Goal: Task Accomplishment & Management: Manage account settings

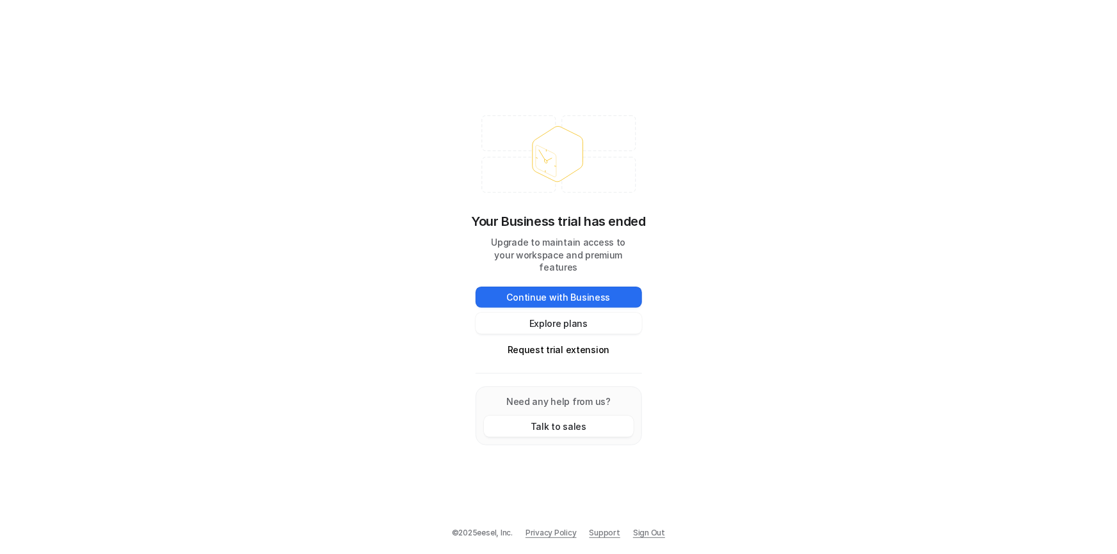
click at [185, 279] on div "Your Business trial has ended Upgrade to maintain access to your workspace and …" at bounding box center [558, 277] width 1117 height 554
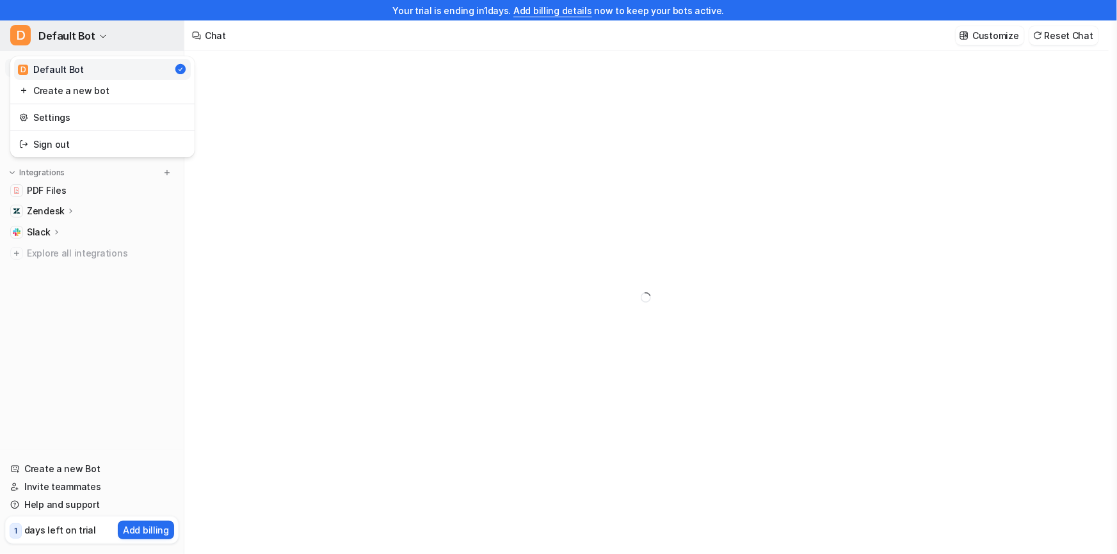
click at [85, 34] on span "Default Bot" at bounding box center [66, 36] width 57 height 18
type textarea "**********"
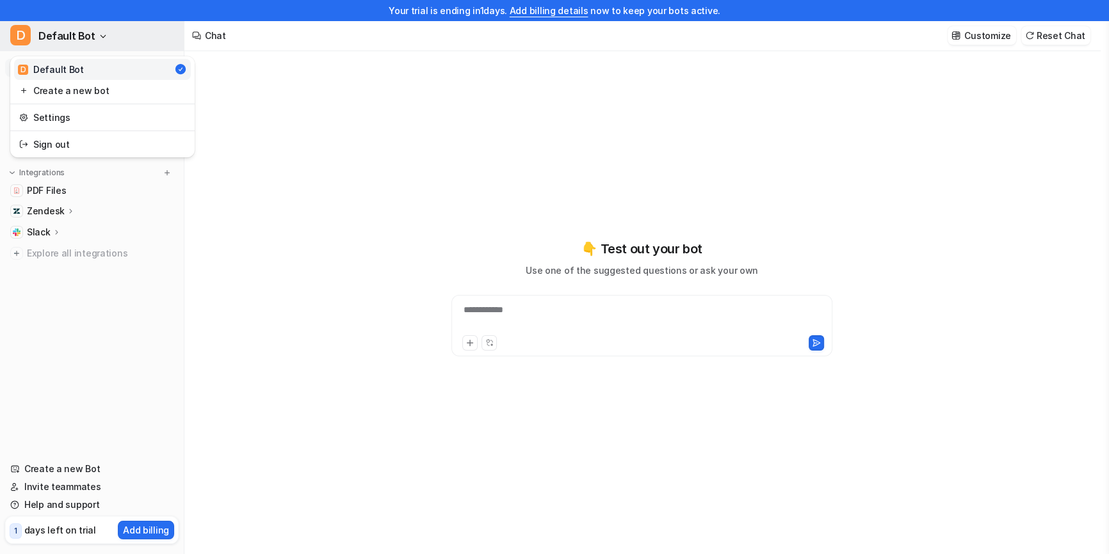
click at [85, 34] on span "Default Bot" at bounding box center [66, 36] width 57 height 18
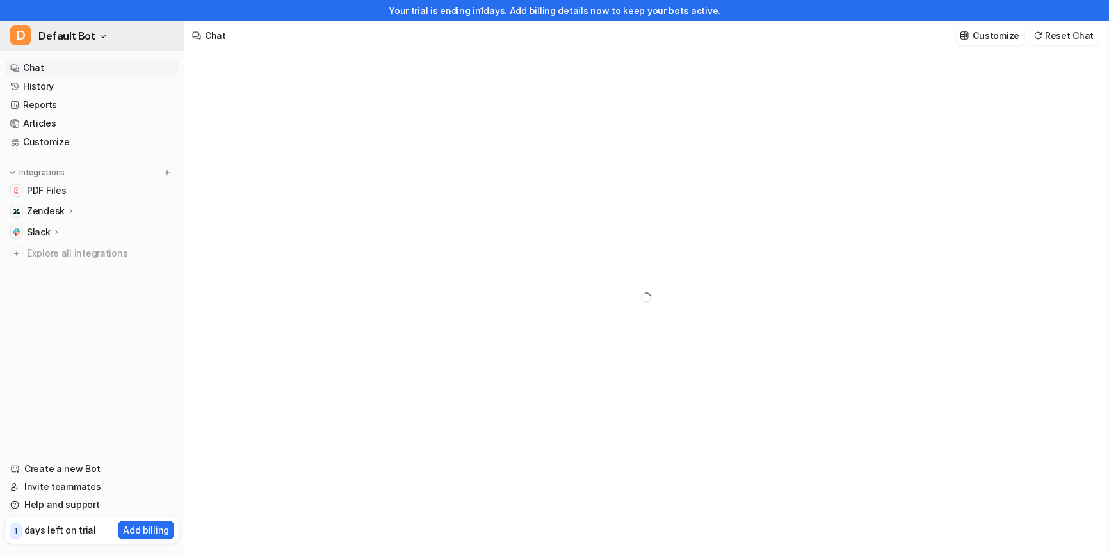
click at [97, 46] on button "D Default Bot" at bounding box center [92, 35] width 184 height 31
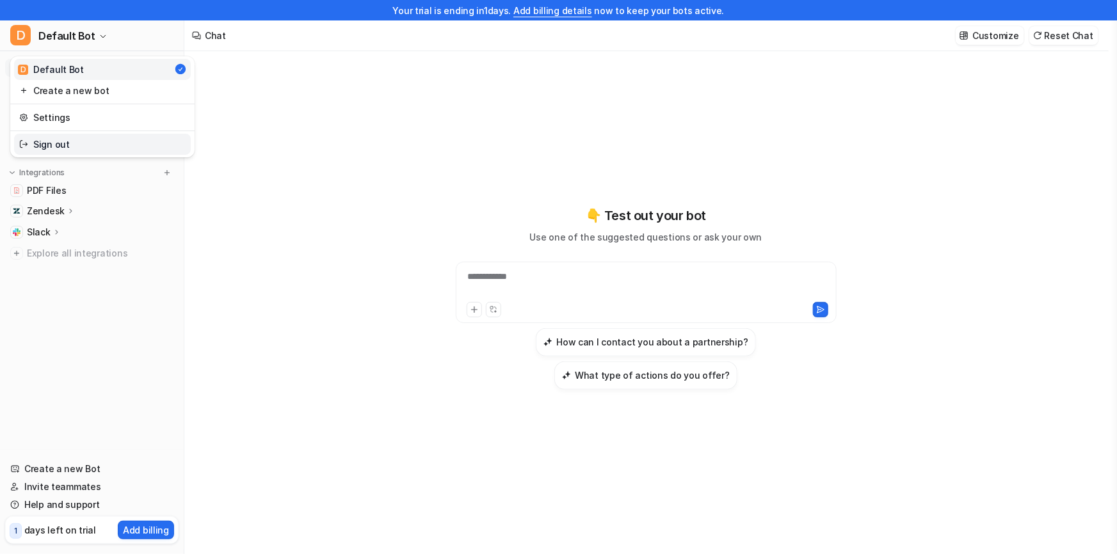
click at [70, 122] on link "Settings" at bounding box center [102, 117] width 177 height 21
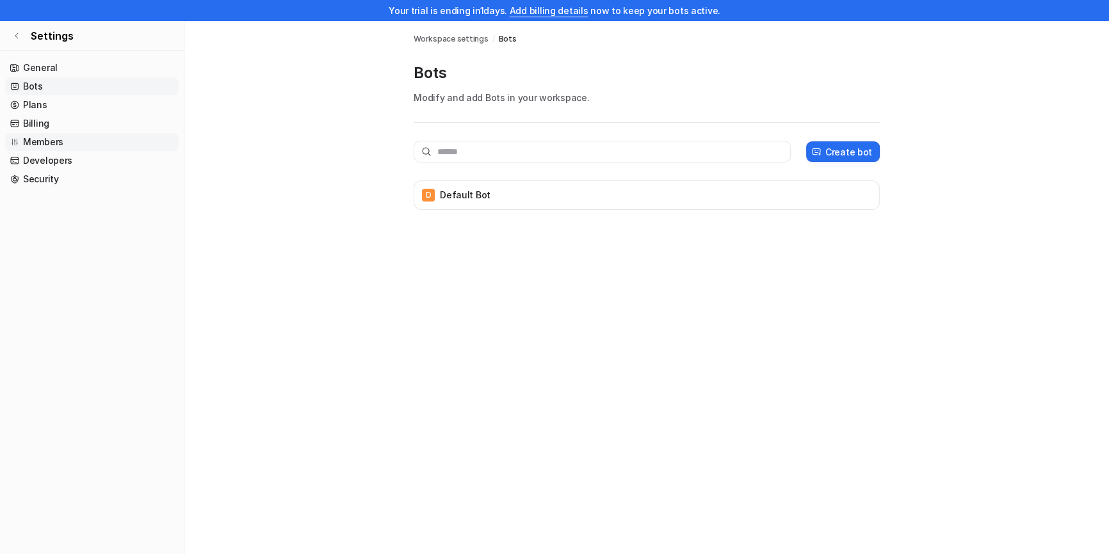
click at [81, 136] on link "Members" at bounding box center [91, 142] width 173 height 18
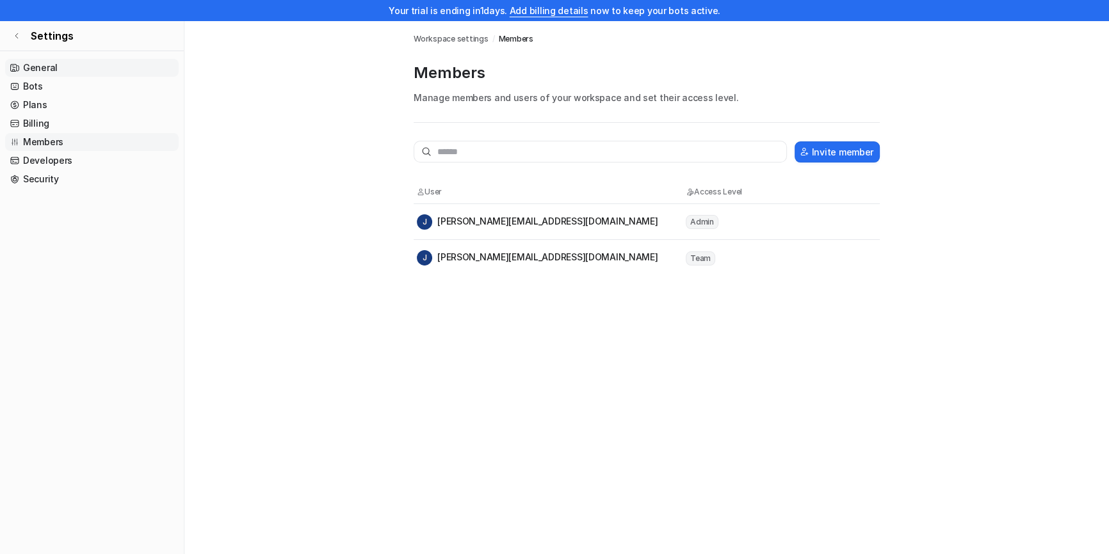
click at [92, 68] on link "General" at bounding box center [91, 68] width 173 height 18
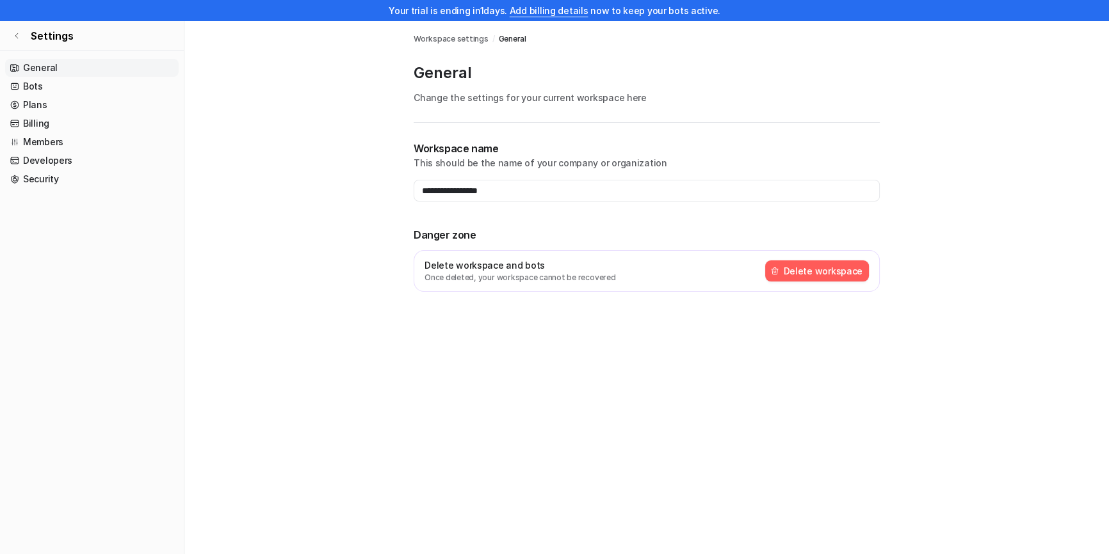
click at [793, 266] on button "Delete workspace" at bounding box center [817, 271] width 104 height 21
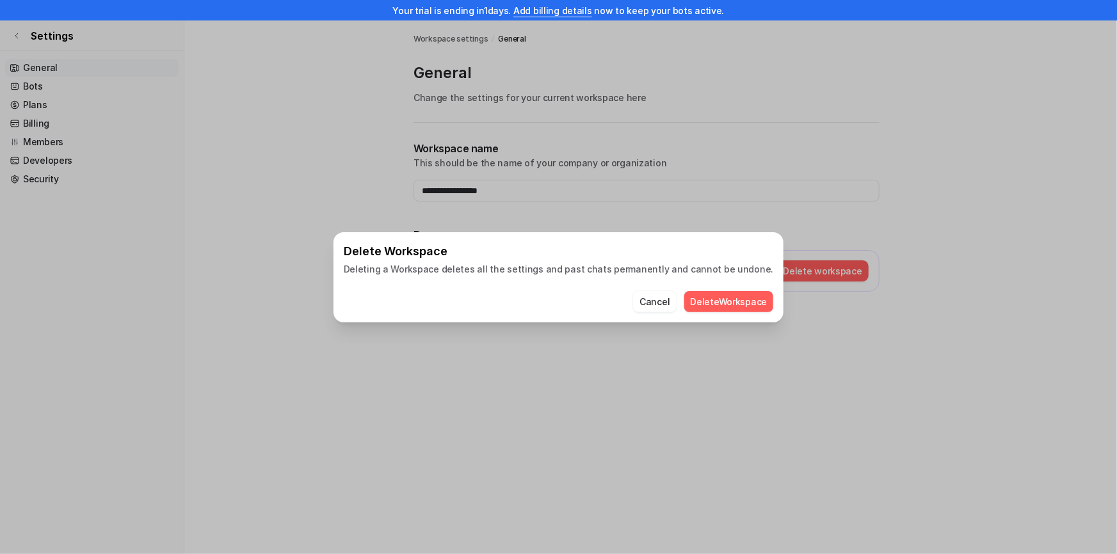
click at [745, 302] on button "Delete Workspace" at bounding box center [729, 301] width 90 height 21
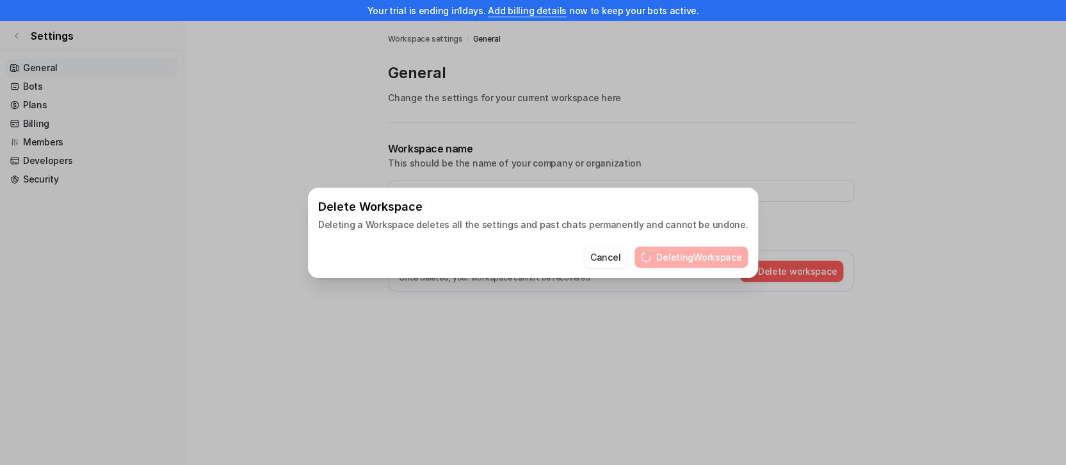
click at [531, 42] on div "Delete Workspace Deleting a Workspace deletes all the settings and past chats p…" at bounding box center [533, 232] width 471 height 465
